Goal: Find specific page/section: Find specific page/section

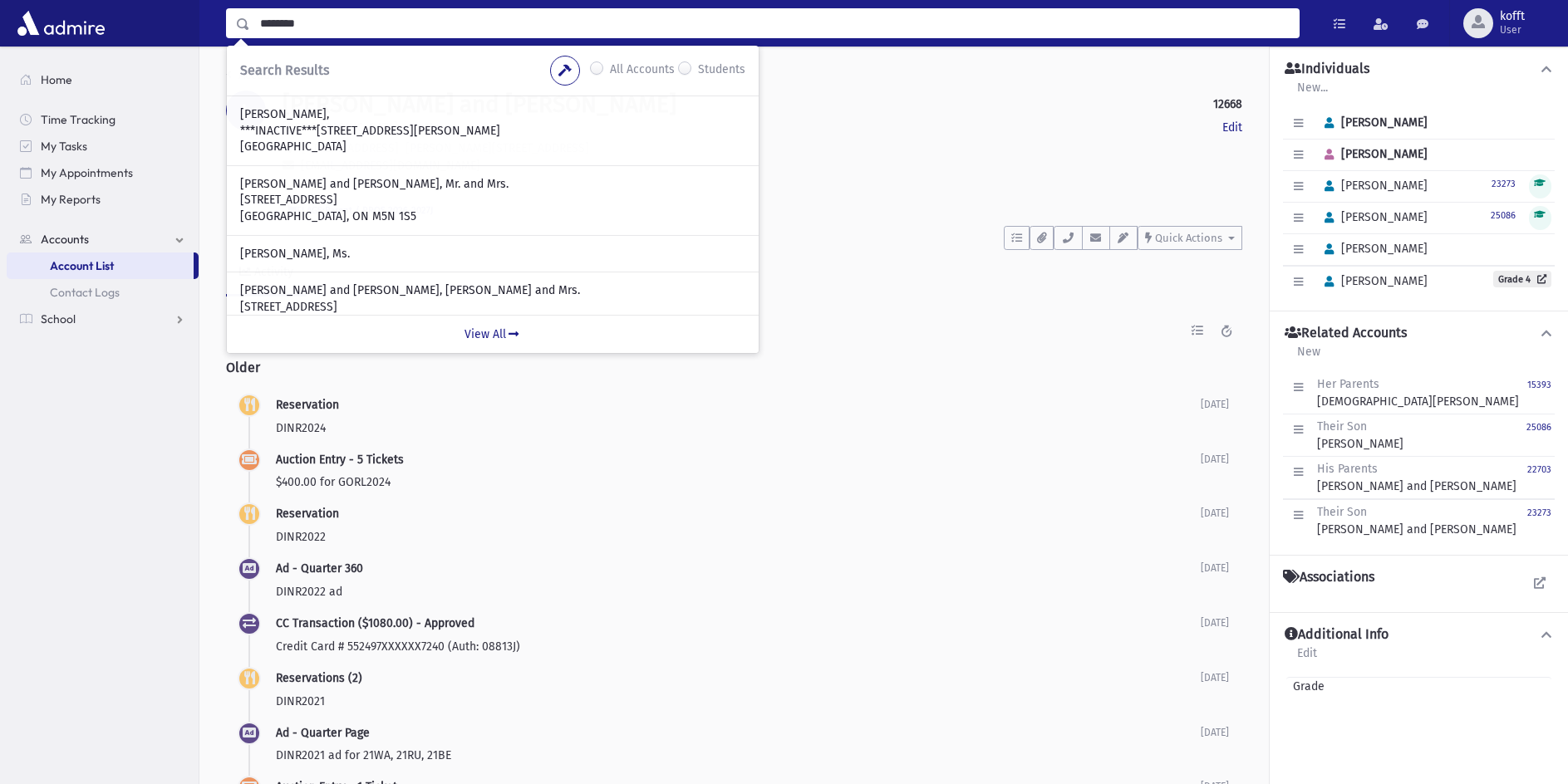
click at [286, 23] on input "********" at bounding box center [775, 23] width 1049 height 30
type input "**********"
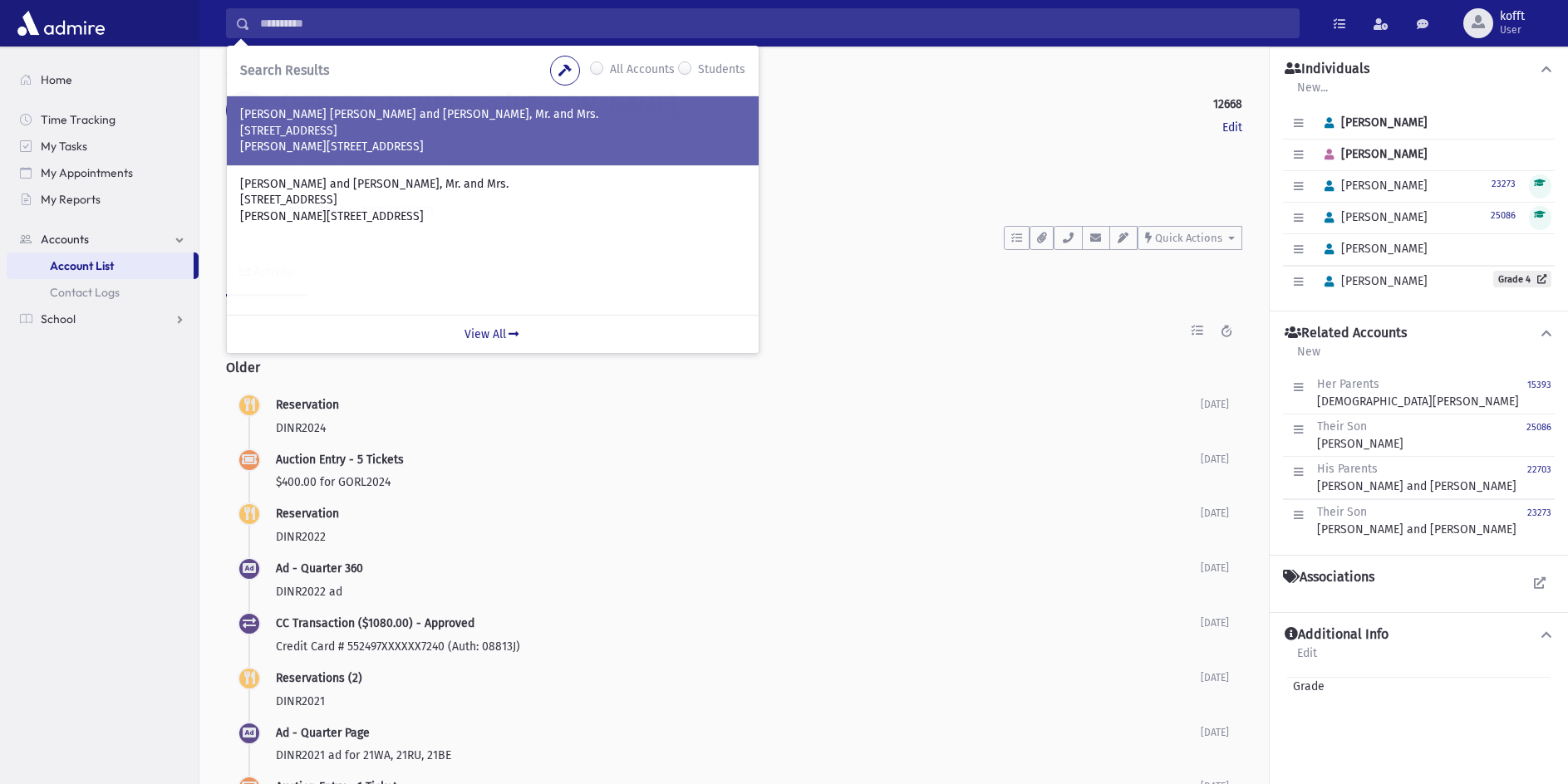
click at [329, 143] on p "[PERSON_NAME][STREET_ADDRESS]" at bounding box center [492, 147] width 505 height 17
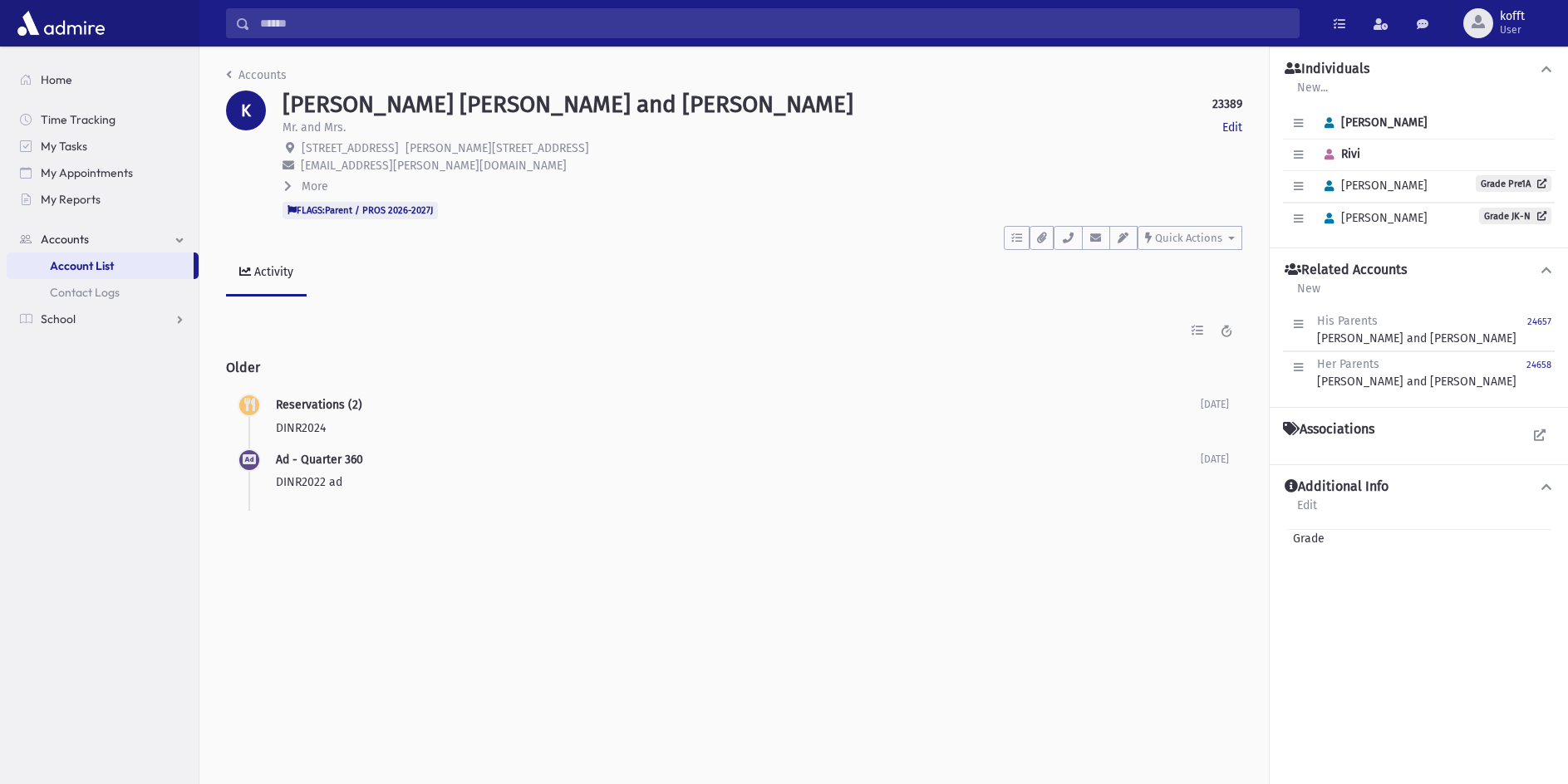
click at [408, 207] on span "FLAGS:Parent / PROS 2026-2027J" at bounding box center [360, 210] width 155 height 17
